Goal: Task Accomplishment & Management: Manage account settings

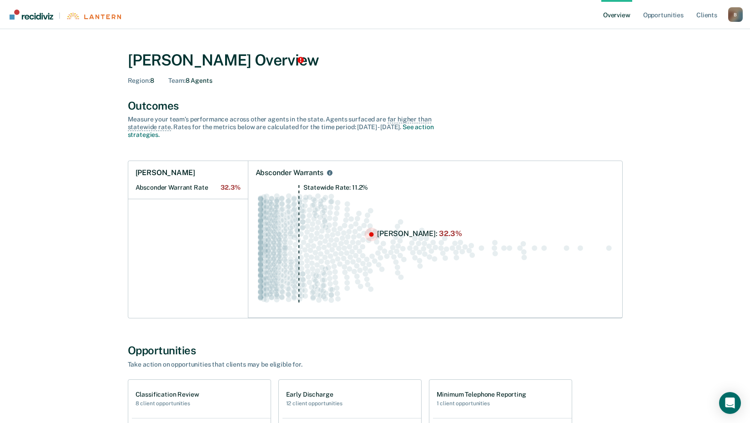
click at [371, 234] on circle "Swarm plot of all absconder warrant rates in the state for ALL caseloads, highl…" at bounding box center [371, 234] width 5 height 5
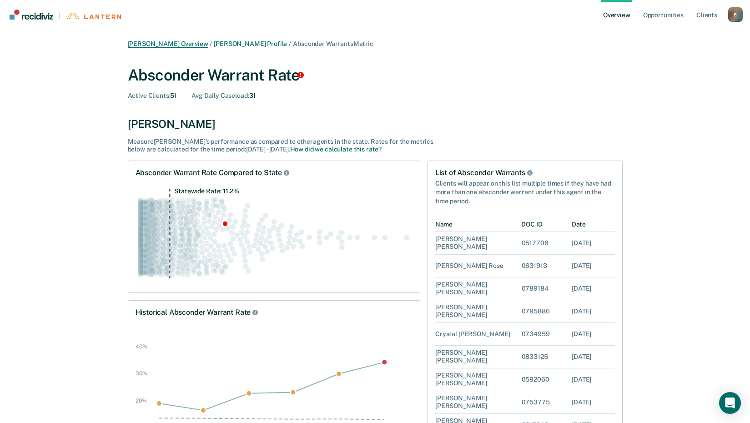
click at [163, 46] on link "[PERSON_NAME] Overview" at bounding box center [168, 44] width 80 height 8
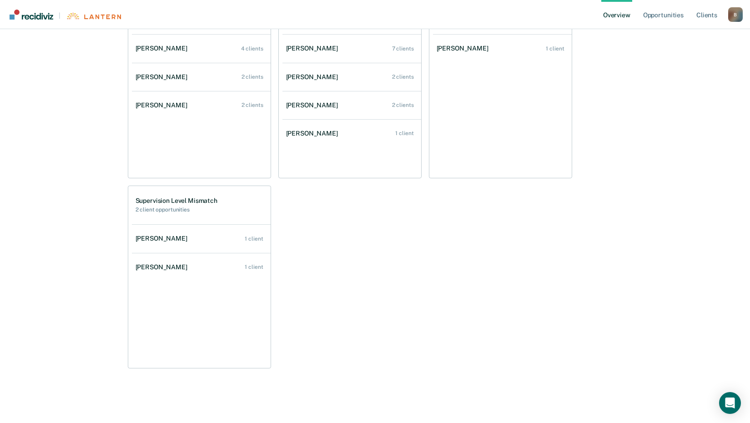
scroll to position [293, 0]
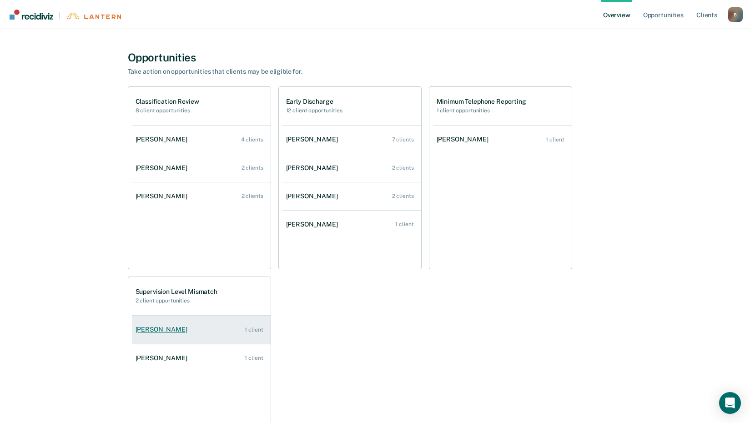
click at [257, 329] on div "1 client" at bounding box center [254, 329] width 18 height 6
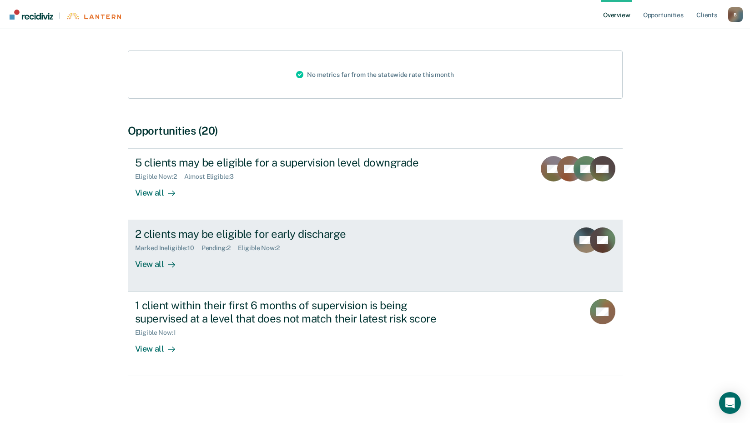
scroll to position [99, 0]
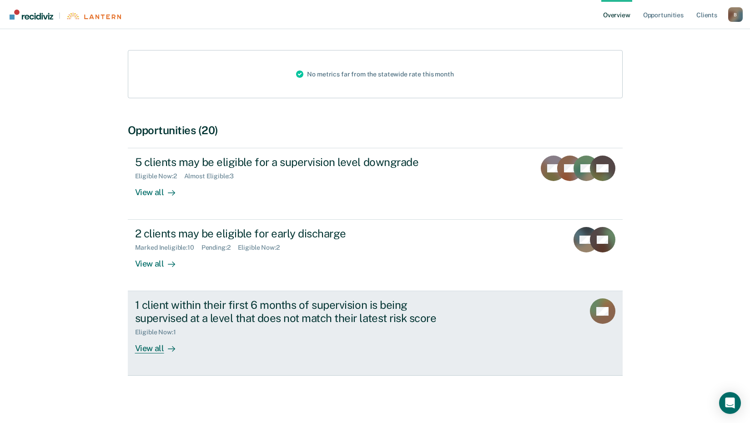
click at [153, 346] on div "View all" at bounding box center [160, 345] width 51 height 18
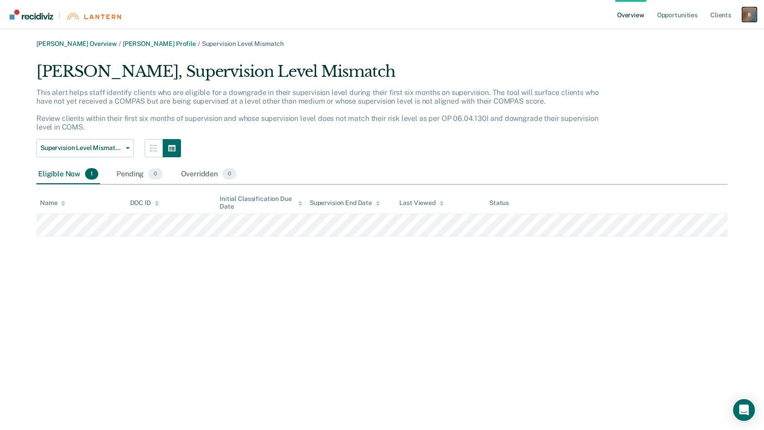
click at [749, 13] on div "B" at bounding box center [749, 14] width 15 height 15
click at [687, 55] on link "Log Out" at bounding box center [712, 59] width 73 height 8
